Goal: Information Seeking & Learning: Learn about a topic

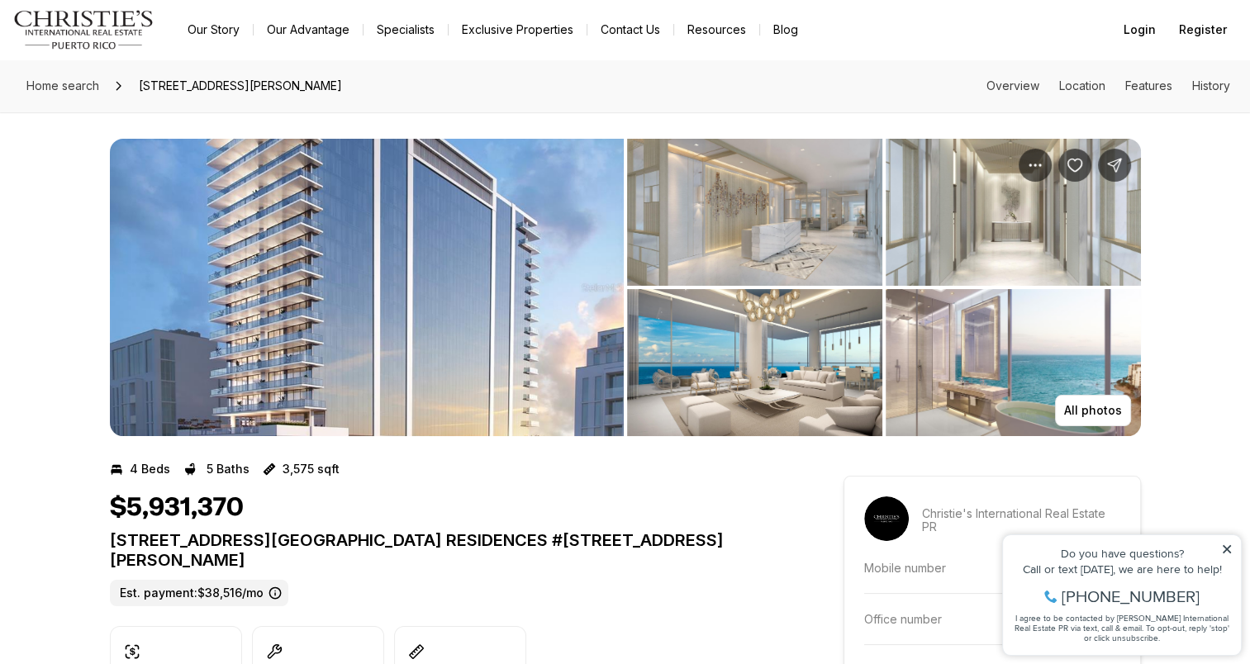
click at [1233, 552] on icon at bounding box center [1227, 550] width 12 height 12
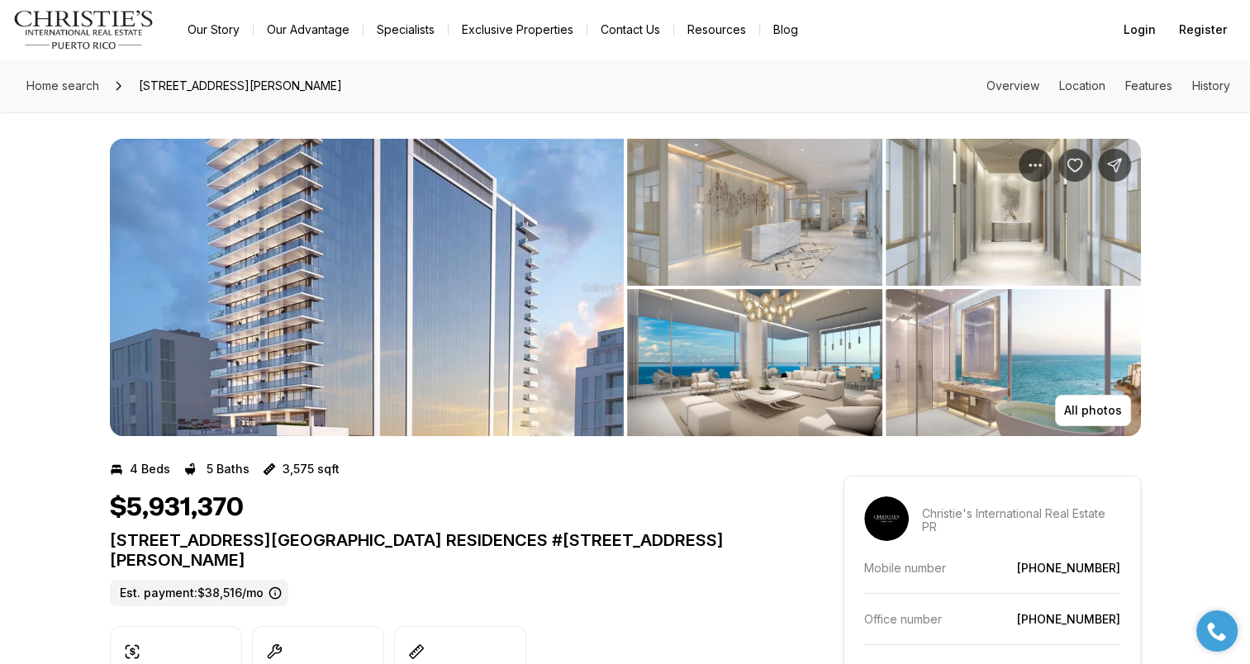
click at [352, 221] on img "View image gallery" at bounding box center [367, 287] width 514 height 297
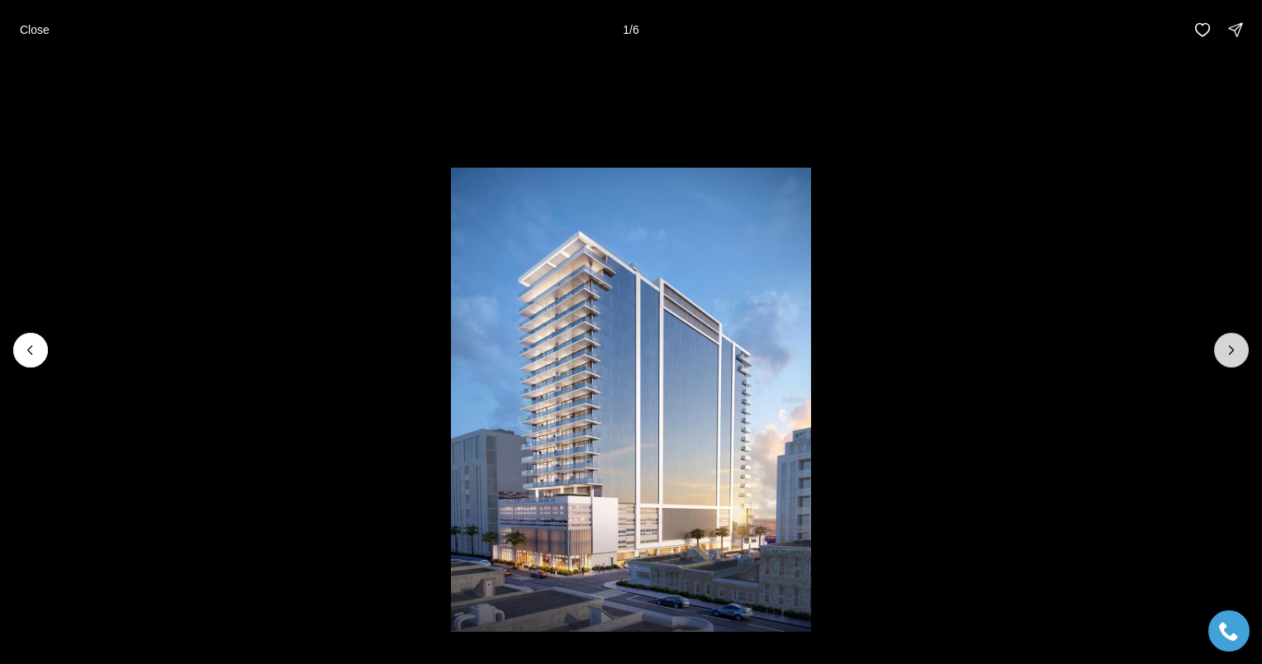
click at [1242, 349] on button "Next slide" at bounding box center [1231, 350] width 35 height 35
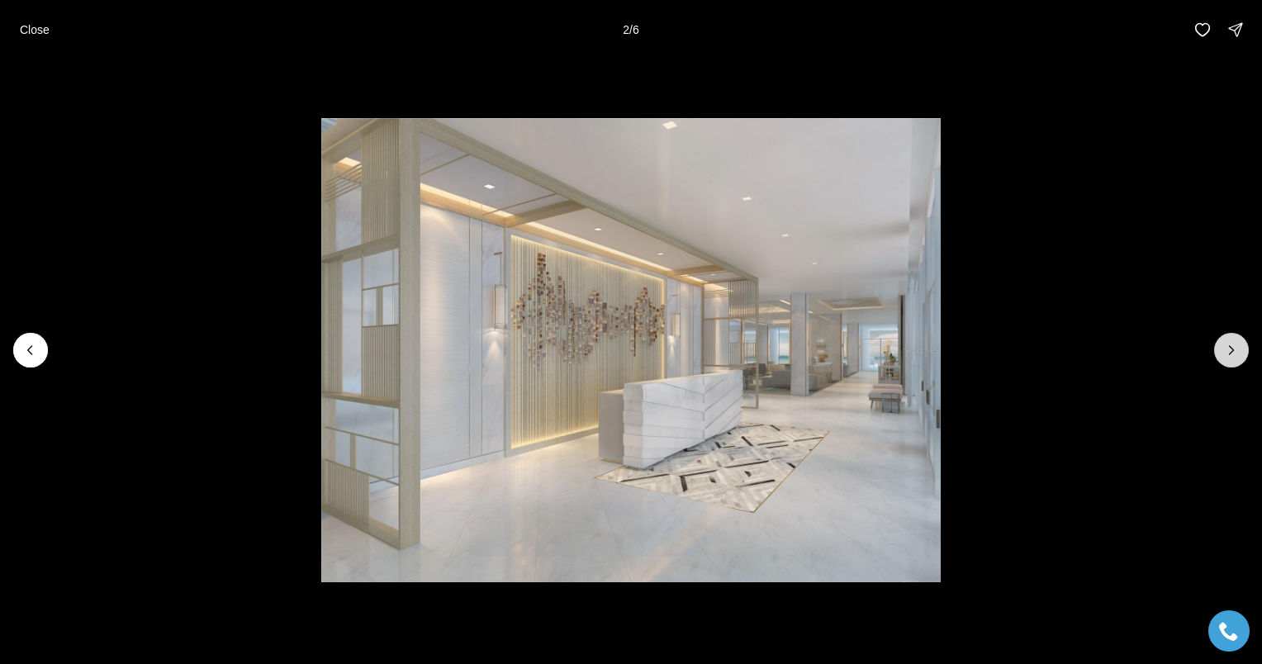
click at [1242, 349] on button "Next slide" at bounding box center [1231, 350] width 35 height 35
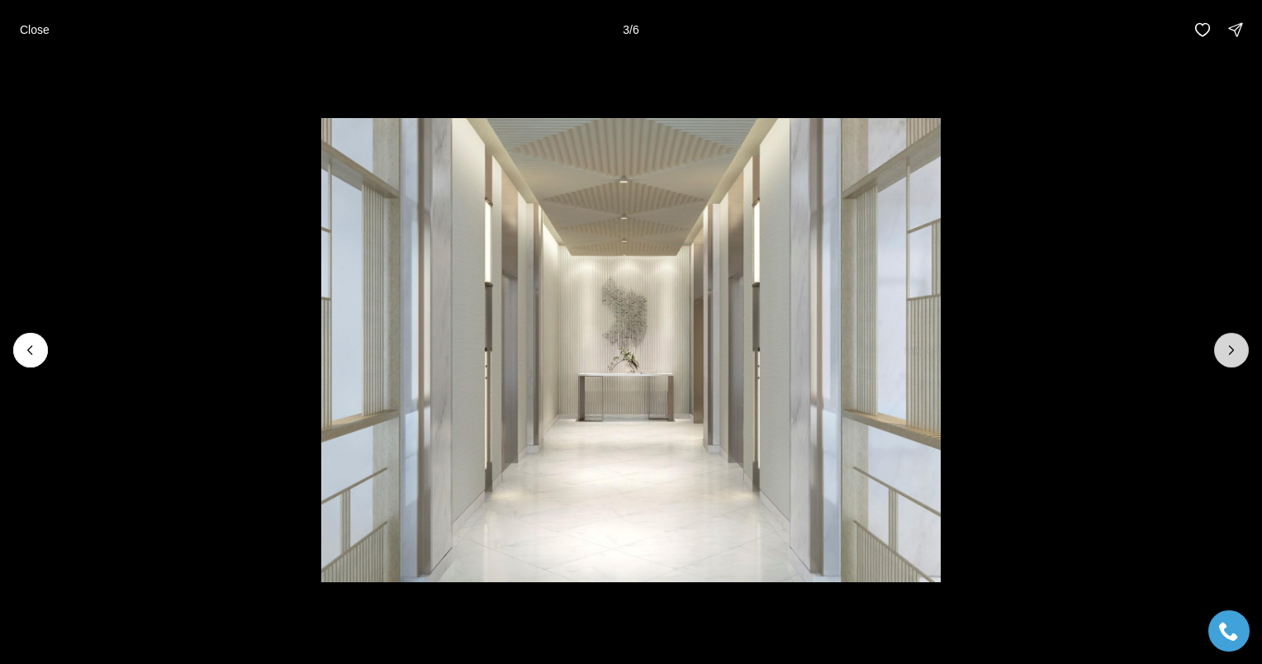
click at [1242, 349] on button "Next slide" at bounding box center [1231, 350] width 35 height 35
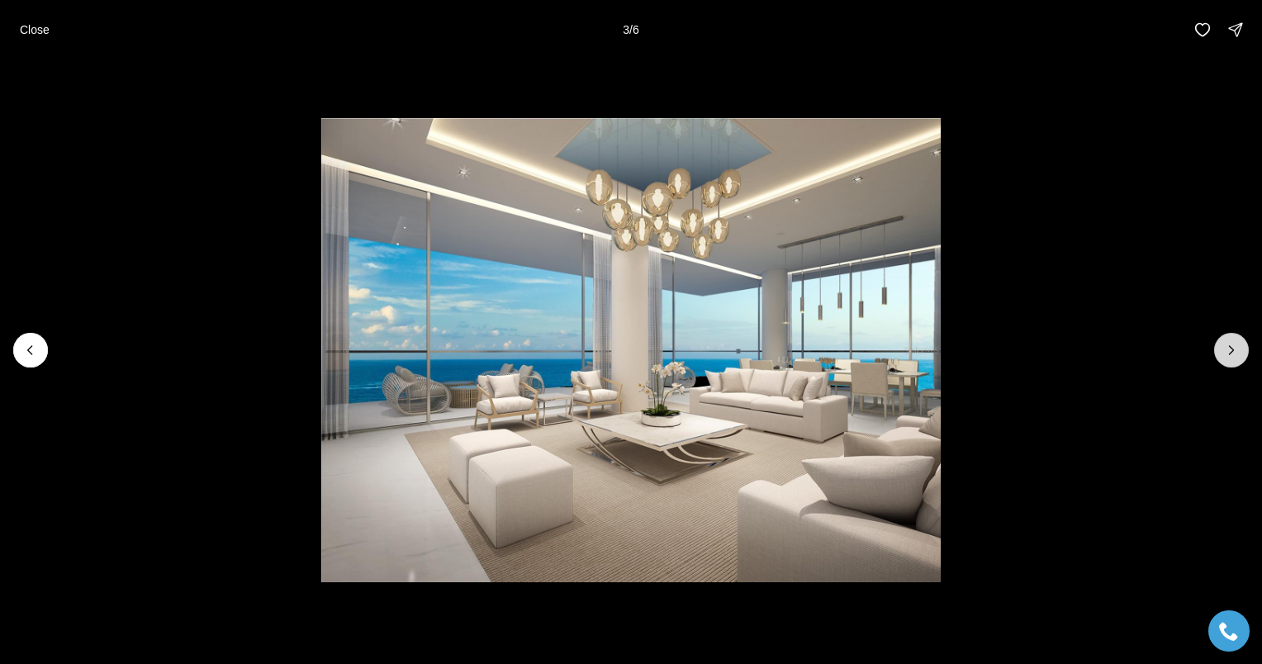
click at [1242, 349] on button "Next slide" at bounding box center [1231, 350] width 35 height 35
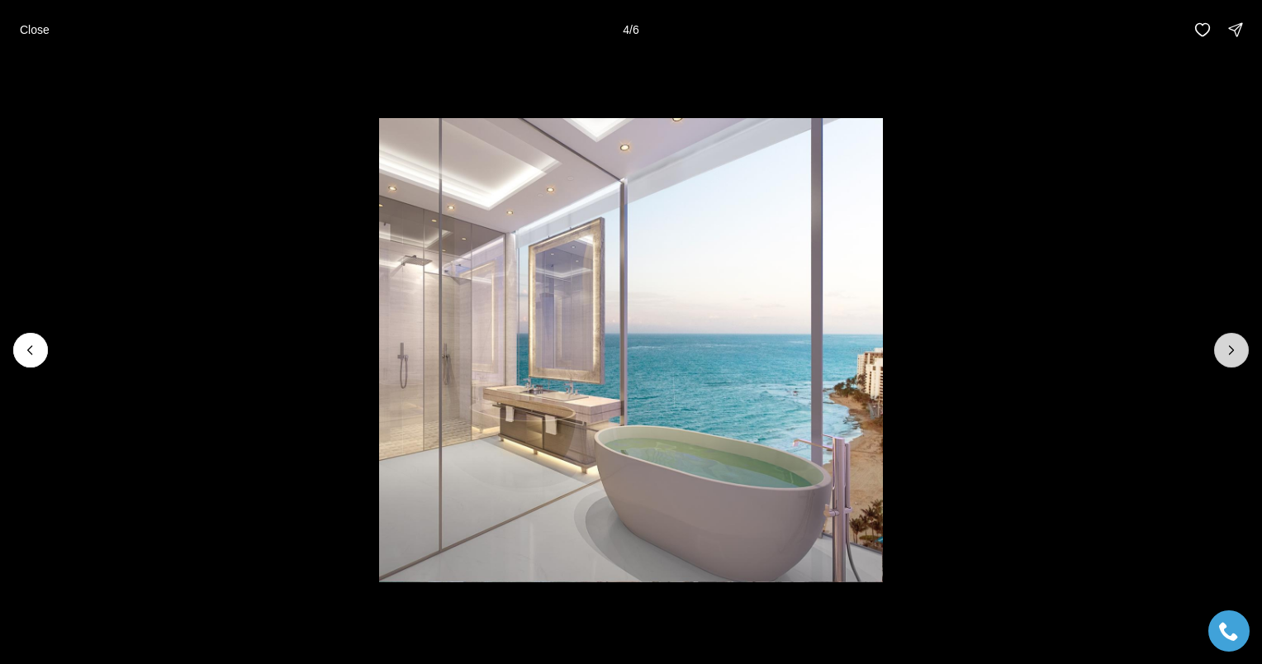
click at [1242, 349] on button "Next slide" at bounding box center [1231, 350] width 35 height 35
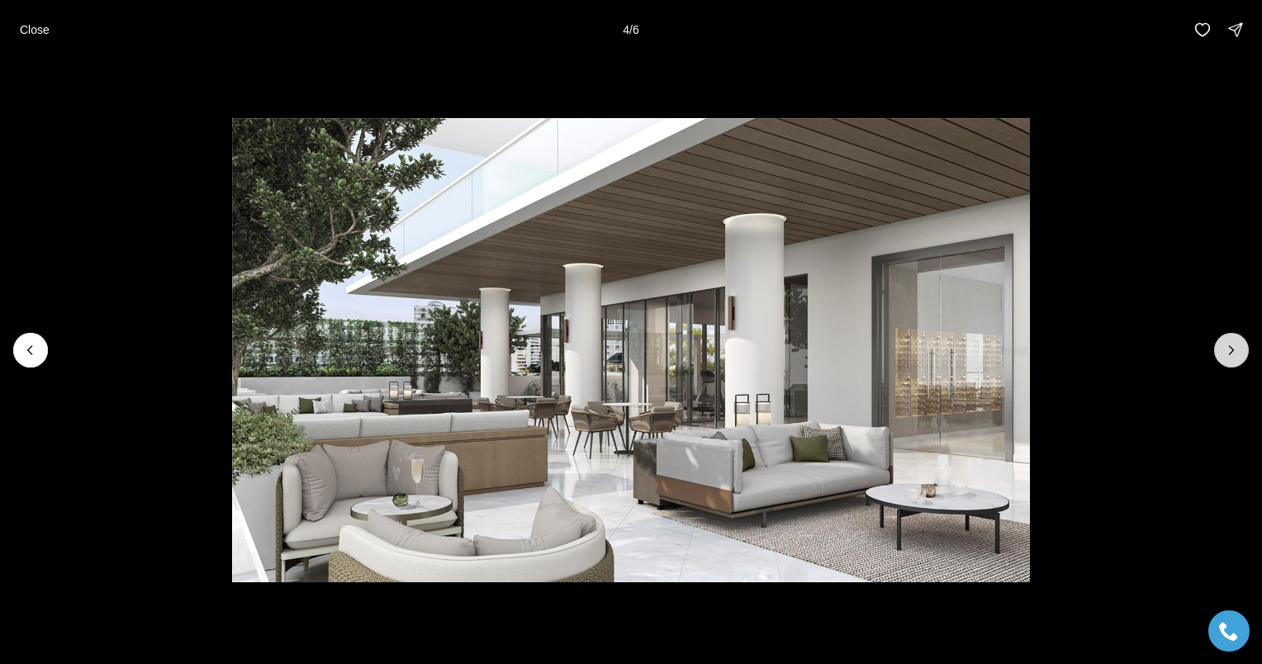
click at [1242, 349] on button "Next slide" at bounding box center [1231, 350] width 35 height 35
click at [1242, 349] on div at bounding box center [1231, 350] width 35 height 35
click at [34, 38] on button "Close" at bounding box center [35, 29] width 50 height 33
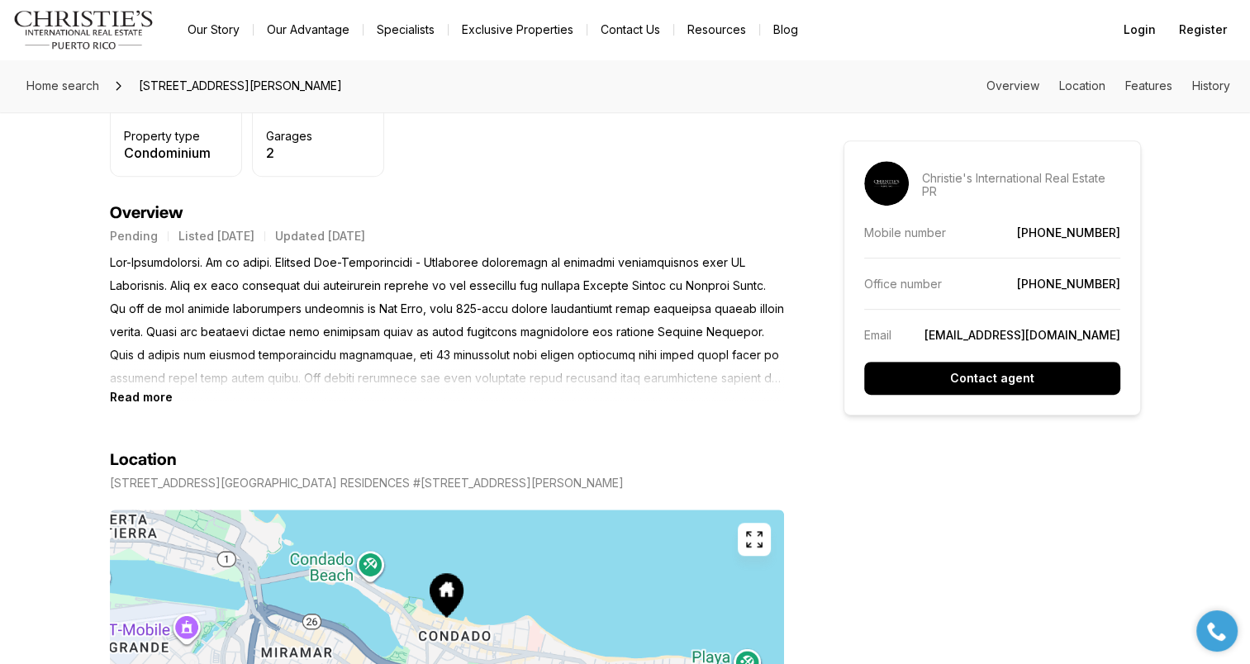
scroll to position [664, 0]
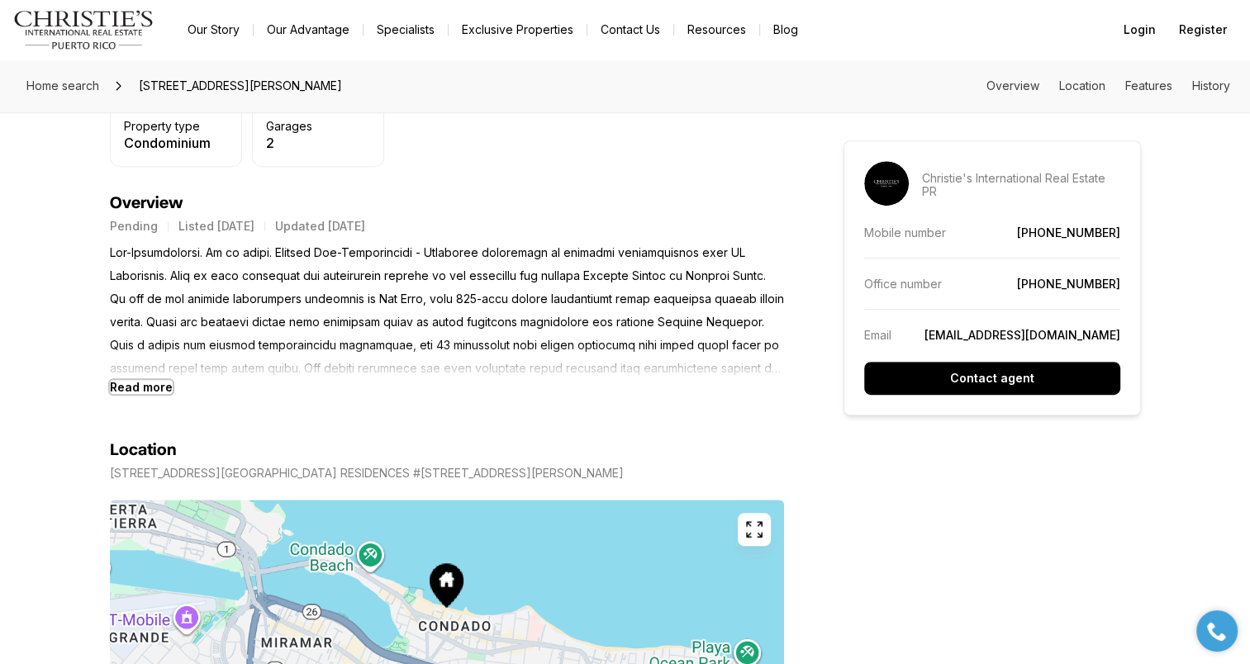
click at [147, 380] on b "Read more" at bounding box center [141, 387] width 63 height 14
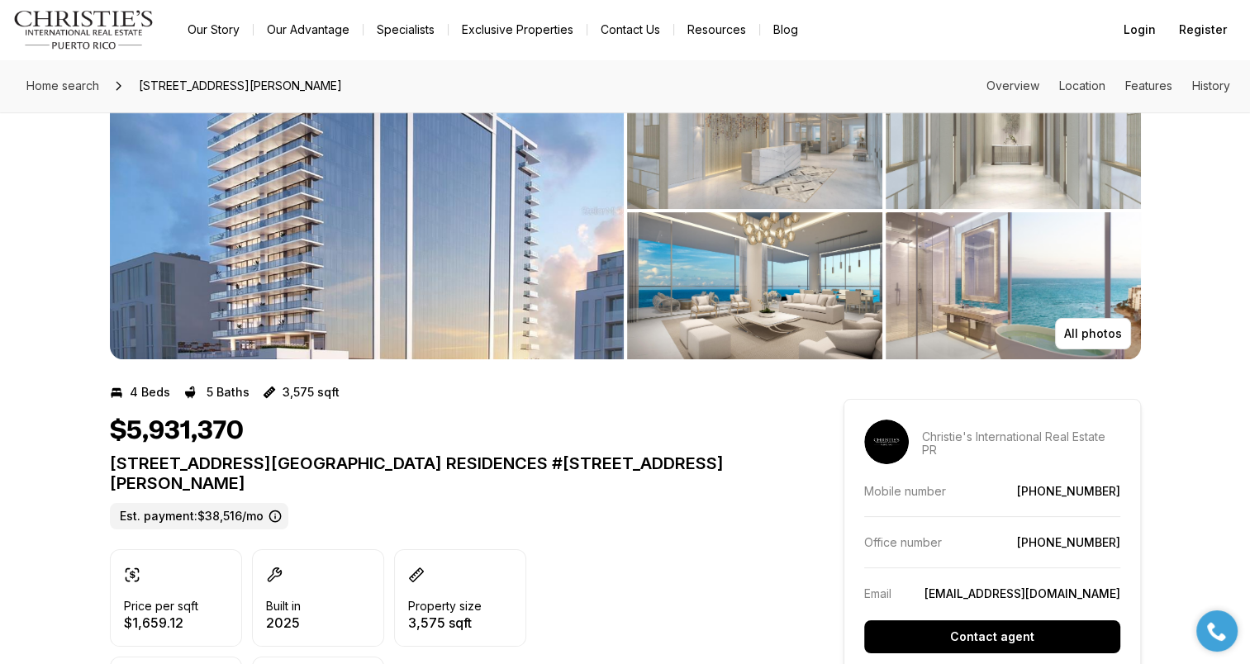
scroll to position [83, 0]
